Goal: Navigation & Orientation: Find specific page/section

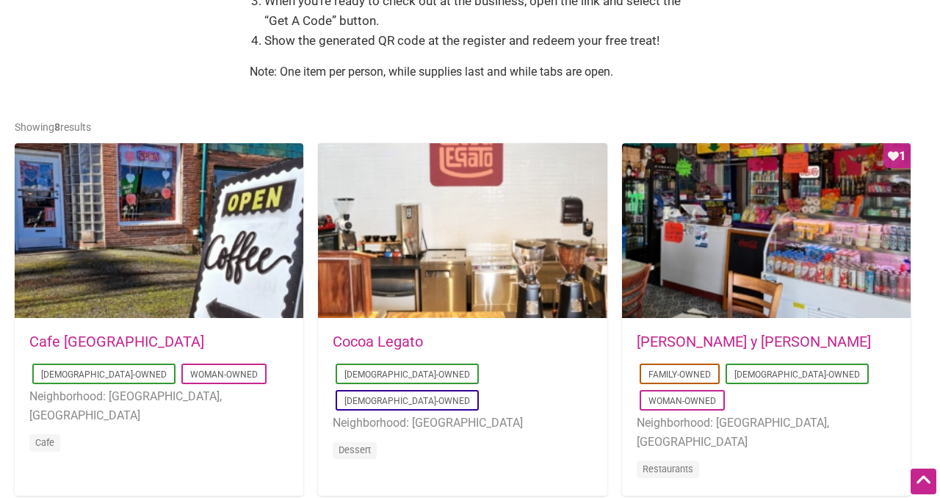
scroll to position [620, 0]
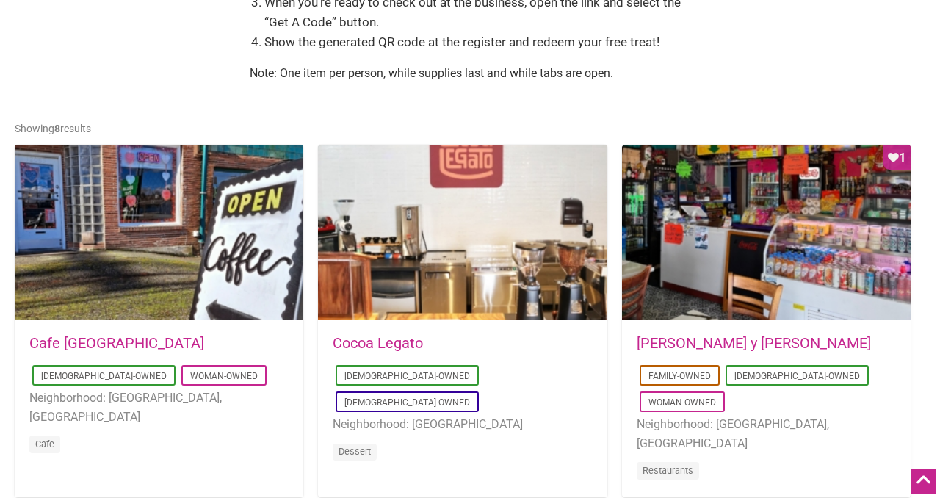
click at [383, 349] on link "Cocoa Legato" at bounding box center [378, 343] width 90 height 18
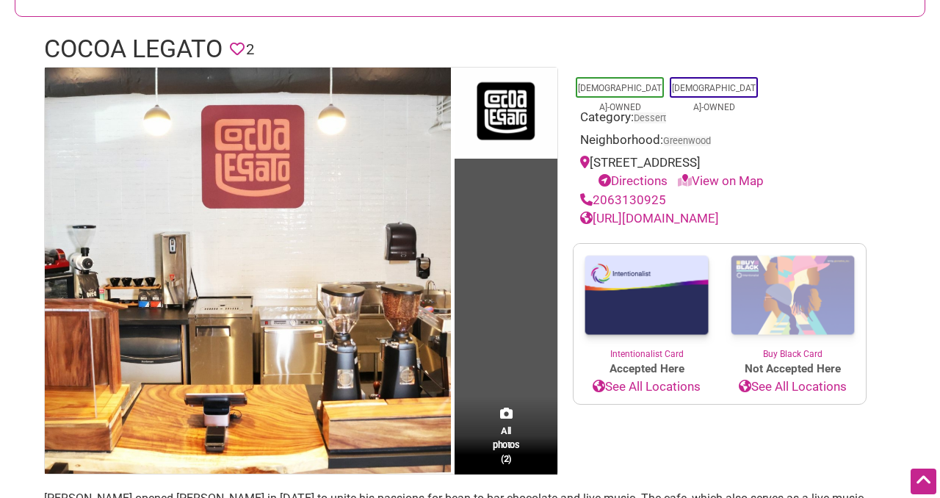
scroll to position [216, 0]
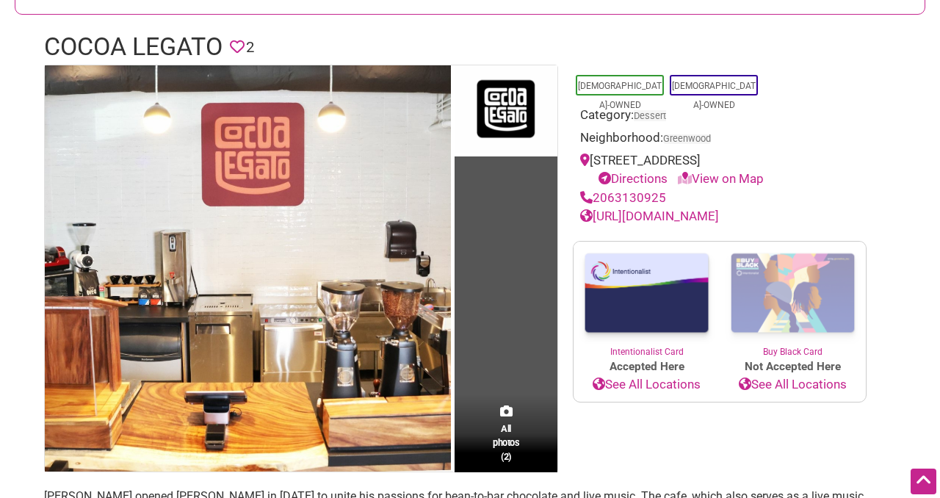
click at [635, 179] on link "Directions" at bounding box center [633, 178] width 69 height 15
click at [719, 217] on link "https://www.cocoalegatochocolate.com" at bounding box center [649, 216] width 139 height 15
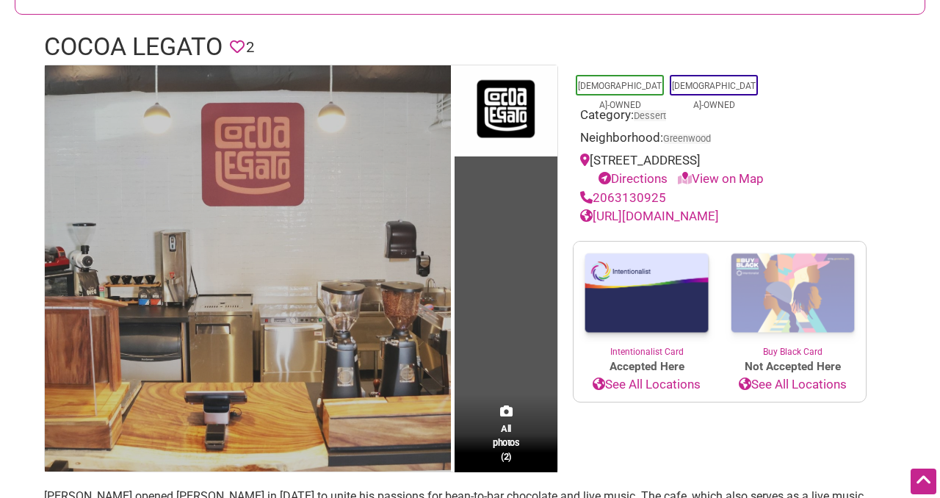
scroll to position [0, 0]
